Goal: Information Seeking & Learning: Learn about a topic

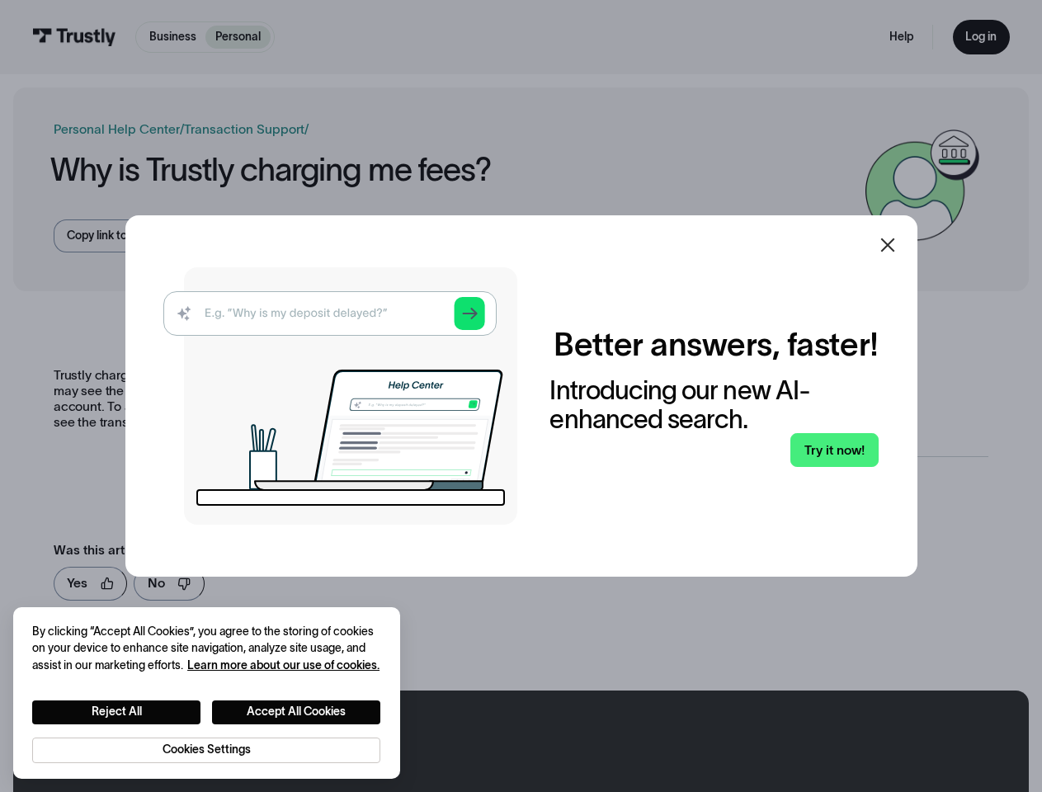
click at [517, 396] on img at bounding box center [340, 395] width 354 height 257
click at [894, 245] on icon at bounding box center [887, 245] width 14 height 14
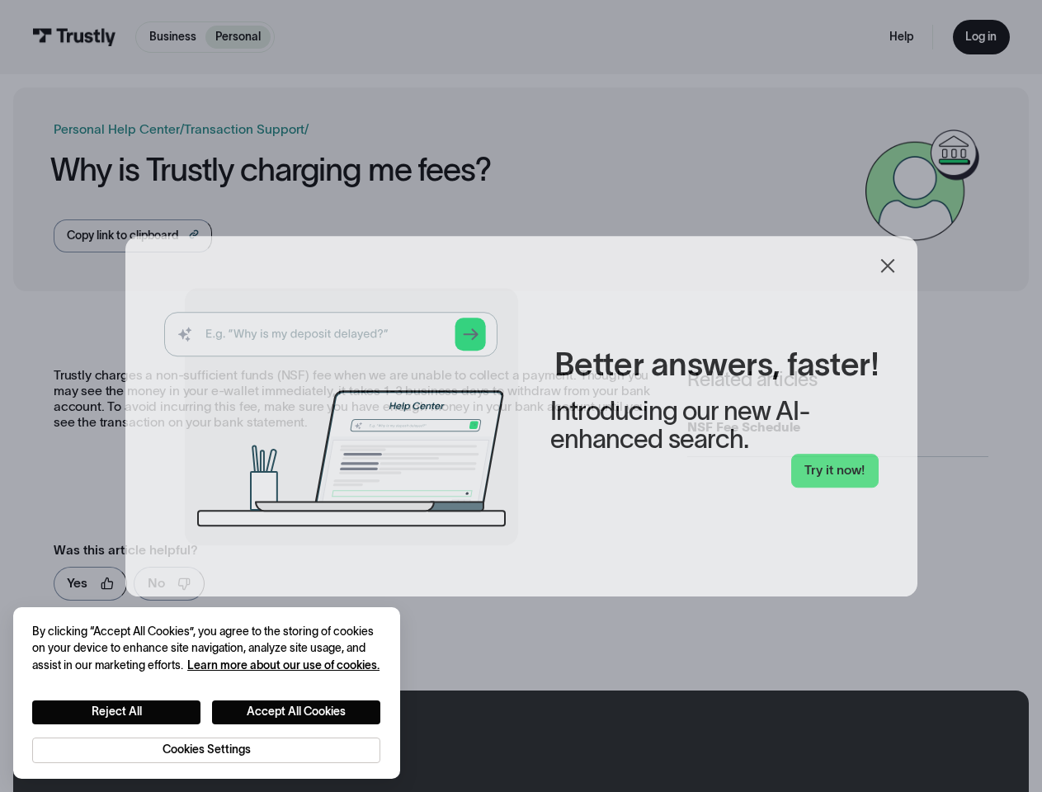
click at [116, 711] on button "Reject All" at bounding box center [116, 712] width 168 height 24
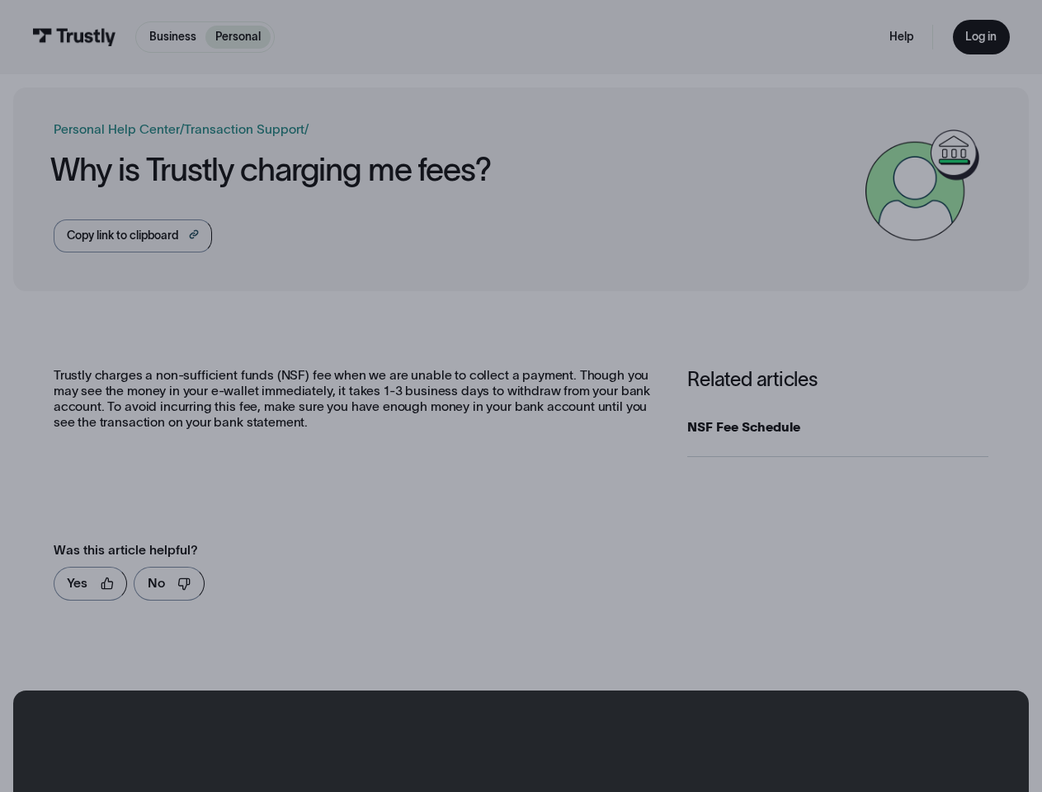
click at [297, 711] on button "Accept All Cookies" at bounding box center [296, 712] width 168 height 24
